Goal: Transaction & Acquisition: Purchase product/service

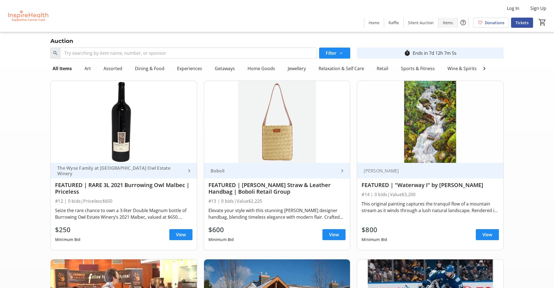
click at [443, 22] on span "Items" at bounding box center [448, 23] width 10 height 6
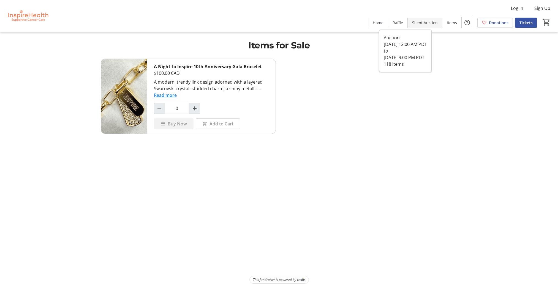
click at [412, 23] on span "Silent Auction" at bounding box center [425, 23] width 26 height 6
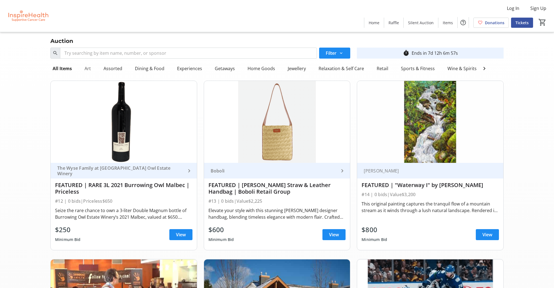
click at [93, 74] on div "Art" at bounding box center [87, 68] width 11 height 11
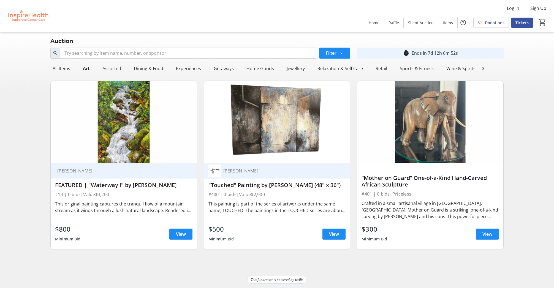
click at [122, 74] on div "Assorted" at bounding box center [111, 68] width 23 height 11
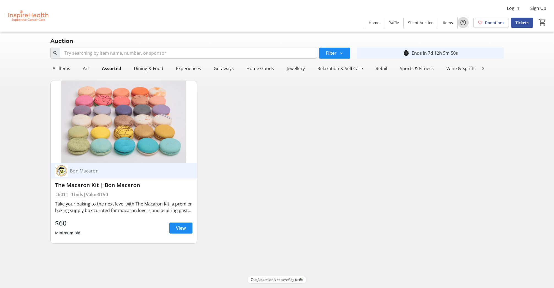
click at [460, 24] on mat-icon "Help" at bounding box center [463, 22] width 7 height 7
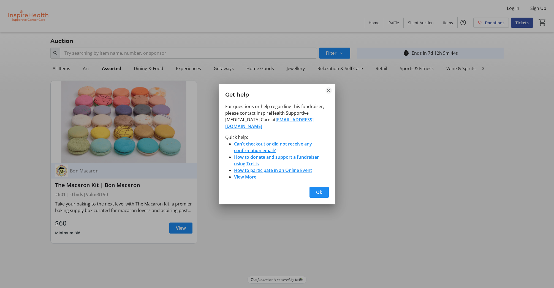
click at [329, 87] on mat-icon "Close" at bounding box center [329, 90] width 7 height 7
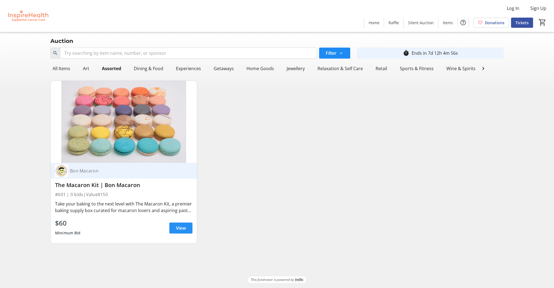
click at [180, 232] on span "View" at bounding box center [181, 228] width 10 height 7
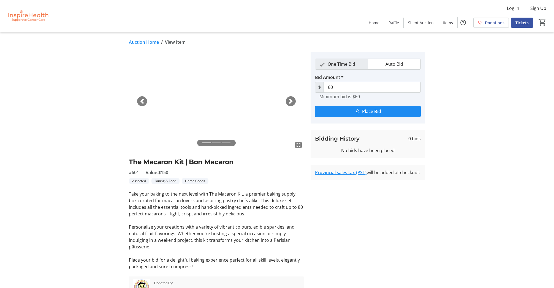
click at [293, 104] on span "button" at bounding box center [291, 102] width 6 height 6
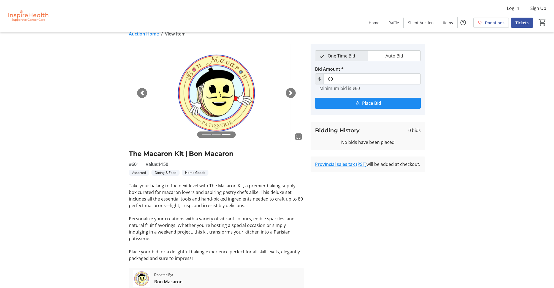
scroll to position [79, 0]
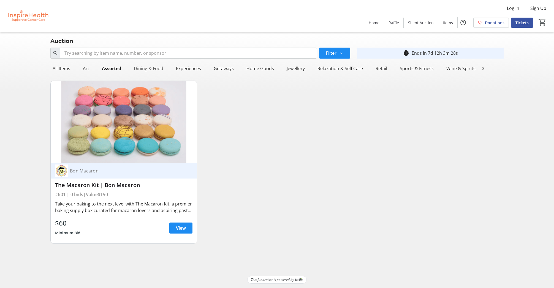
click at [166, 74] on div "Dining & Food" at bounding box center [149, 68] width 34 height 11
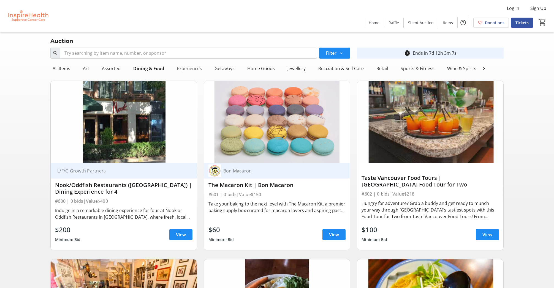
click at [204, 74] on div "Experiences" at bounding box center [189, 68] width 29 height 11
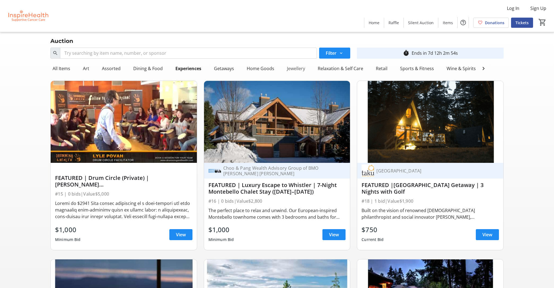
click at [307, 74] on div "Jewellery" at bounding box center [296, 68] width 23 height 11
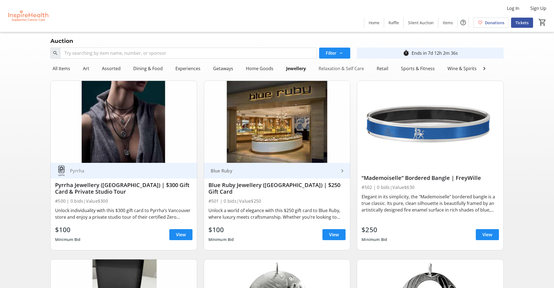
click at [366, 74] on div "Relaxation & Self Care" at bounding box center [342, 68] width 50 height 11
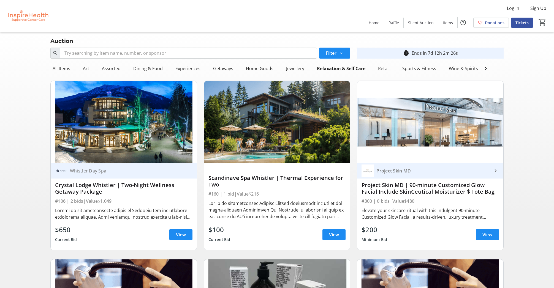
click at [392, 74] on div "Retail" at bounding box center [384, 68] width 16 height 11
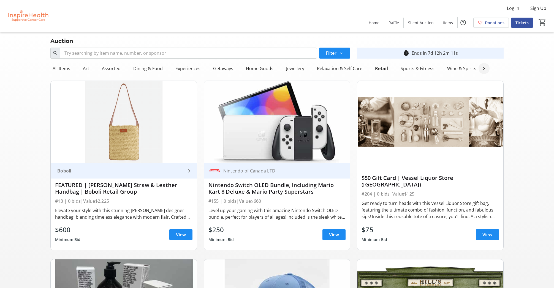
click at [488, 72] on mat-icon at bounding box center [484, 68] width 7 height 7
click at [479, 74] on div "Wine & Spirits" at bounding box center [462, 68] width 34 height 11
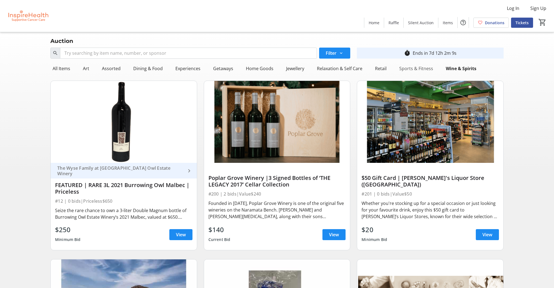
click at [419, 74] on div "Sports & Fitness" at bounding box center [416, 68] width 38 height 11
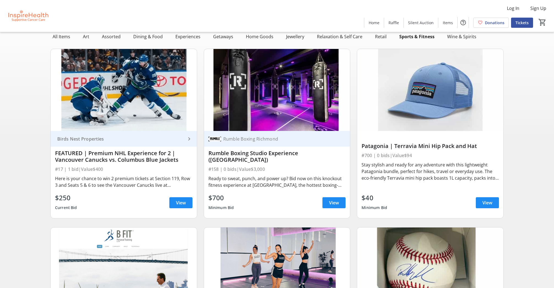
scroll to position [0, 0]
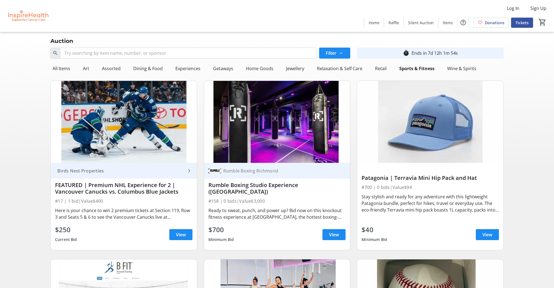
click at [38, 17] on img at bounding box center [27, 16] width 49 height 28
